Goal: Transaction & Acquisition: Purchase product/service

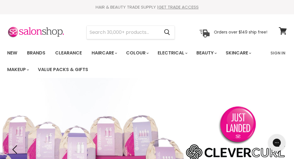
click at [94, 39] on input "Search" at bounding box center [123, 32] width 73 height 13
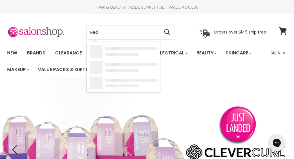
type input "Redk"
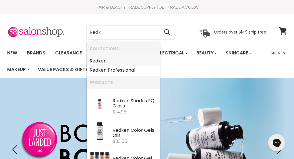
click at [96, 61] on b "Redk" at bounding box center [95, 61] width 11 height 7
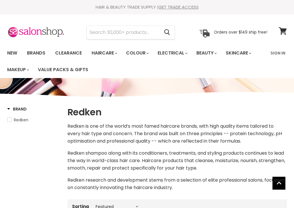
select select "manual"
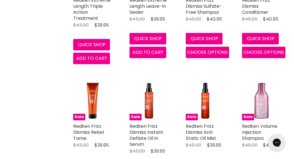
scroll to position [1058, 0]
